Goal: Check status: Check status

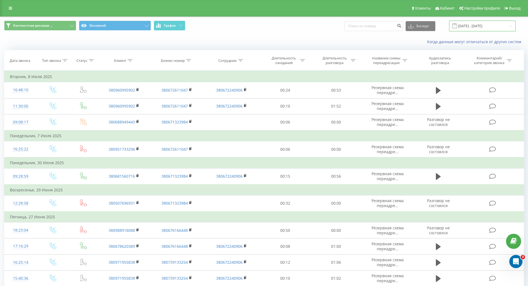
click at [481, 25] on input "[DATE] - [DATE]" at bounding box center [482, 26] width 67 height 11
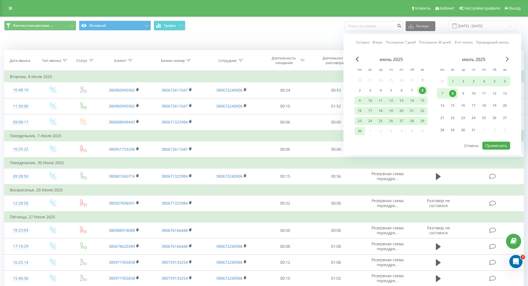
click at [506, 60] on span "Next Month" at bounding box center [507, 59] width 3 height 5
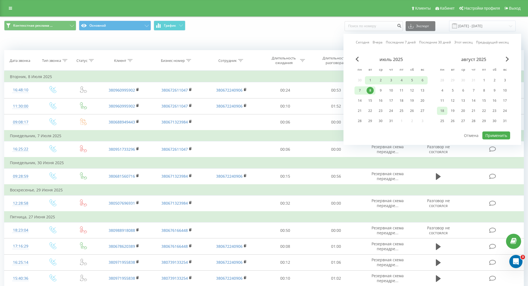
click at [441, 111] on div "18" at bounding box center [442, 110] width 7 height 7
click at [470, 110] on div "21" at bounding box center [473, 110] width 7 height 7
click at [487, 136] on button "Применить" at bounding box center [496, 135] width 28 height 8
type input "[DATE] - [DATE]"
